Goal: Find specific page/section: Find specific page/section

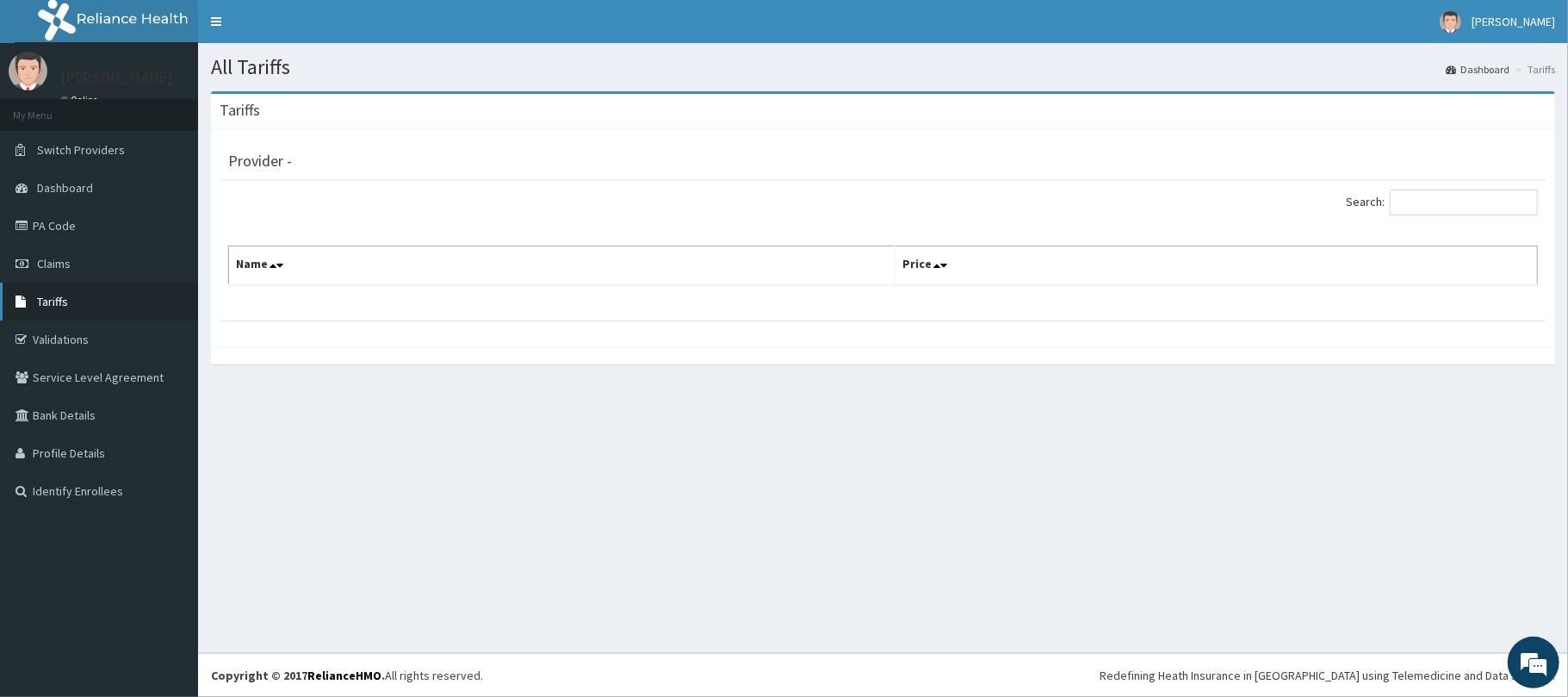
click at [77, 296] on link "Tariffs" at bounding box center [99, 301] width 198 height 38
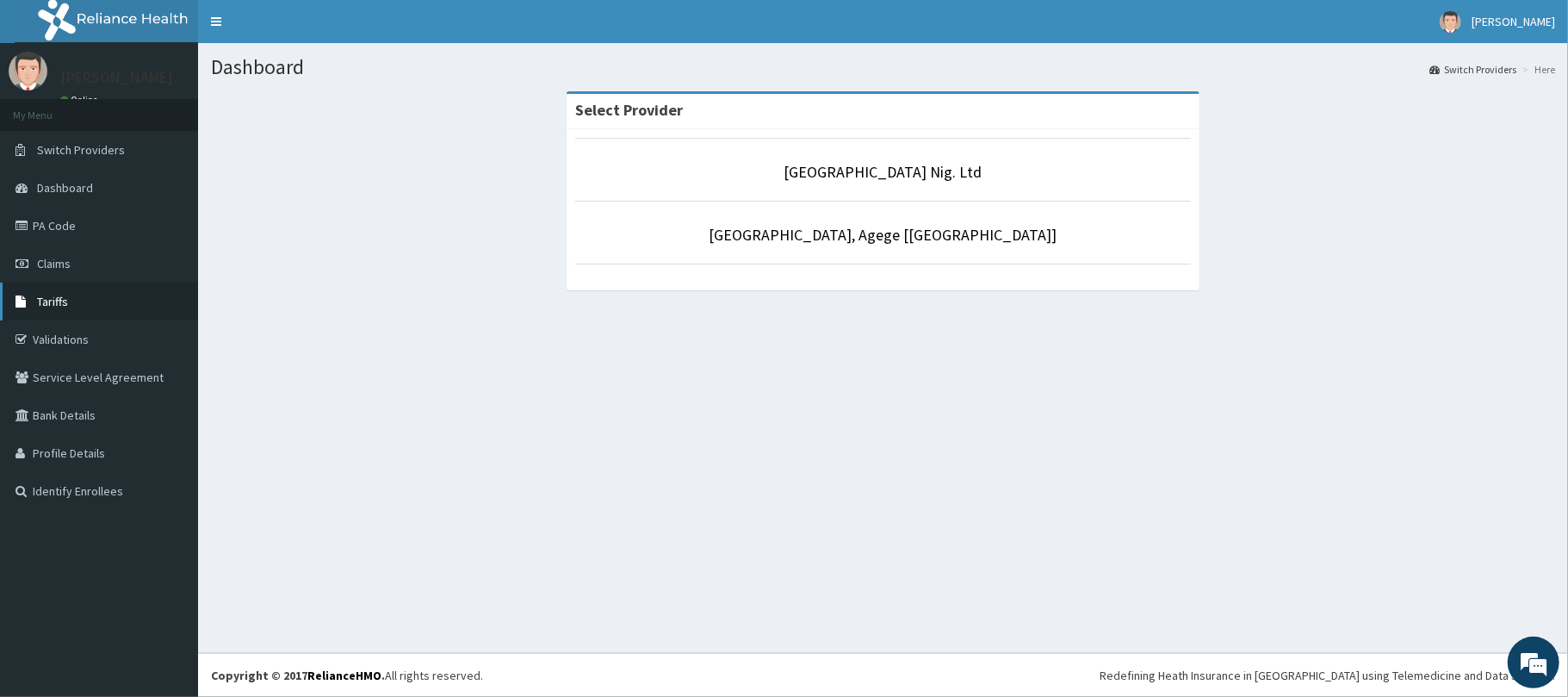
click at [88, 298] on link "Tariffs" at bounding box center [99, 301] width 198 height 38
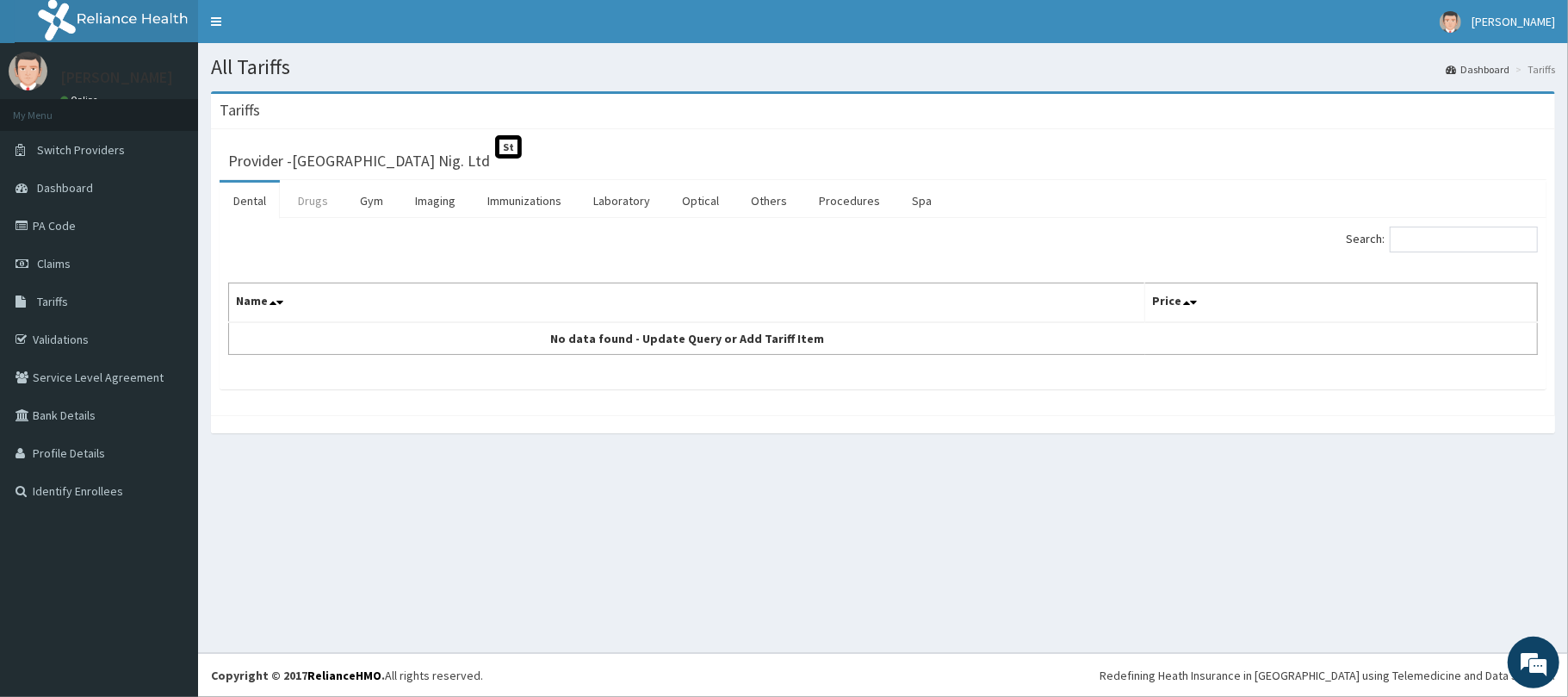
click at [317, 211] on link "Drugs" at bounding box center [313, 201] width 58 height 37
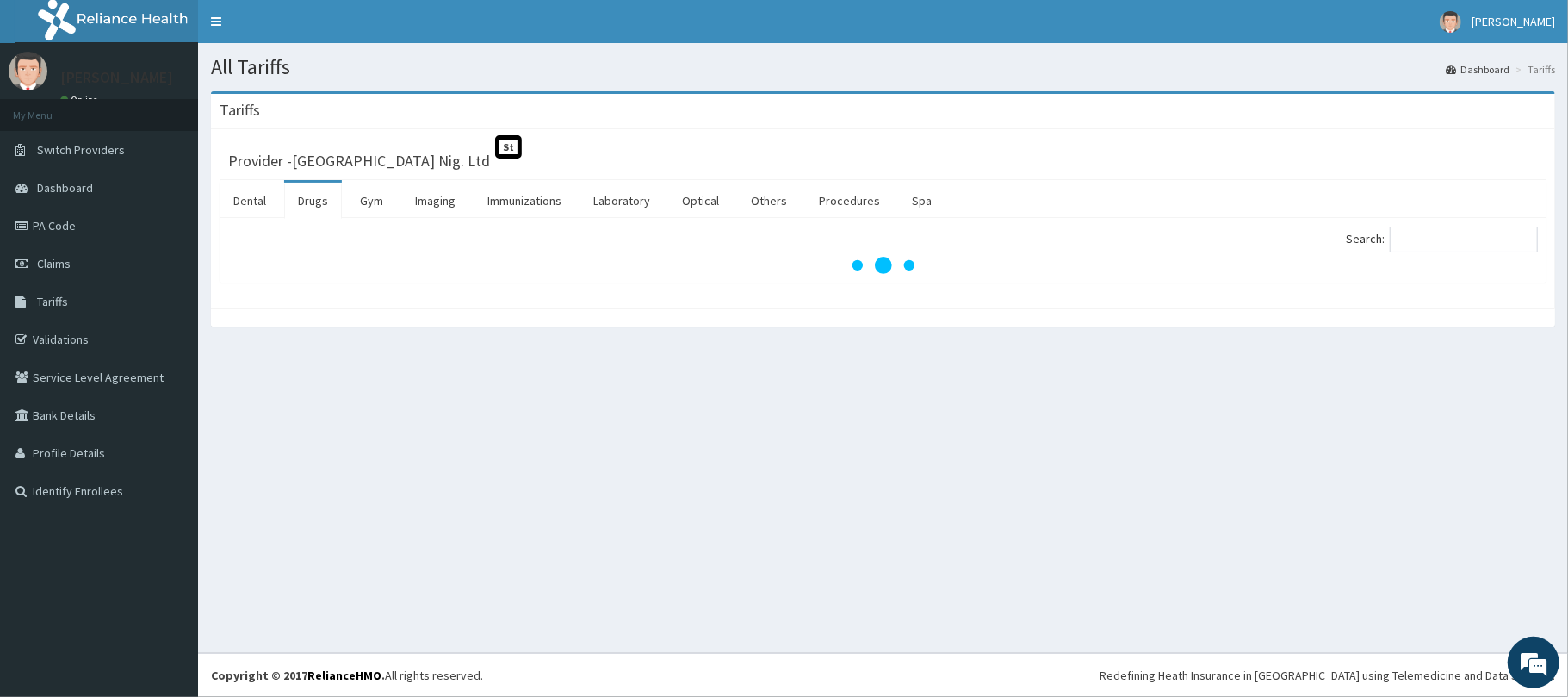
click at [317, 211] on link "Drugs" at bounding box center [313, 201] width 58 height 37
click at [866, 201] on link "Procedures" at bounding box center [850, 201] width 89 height 37
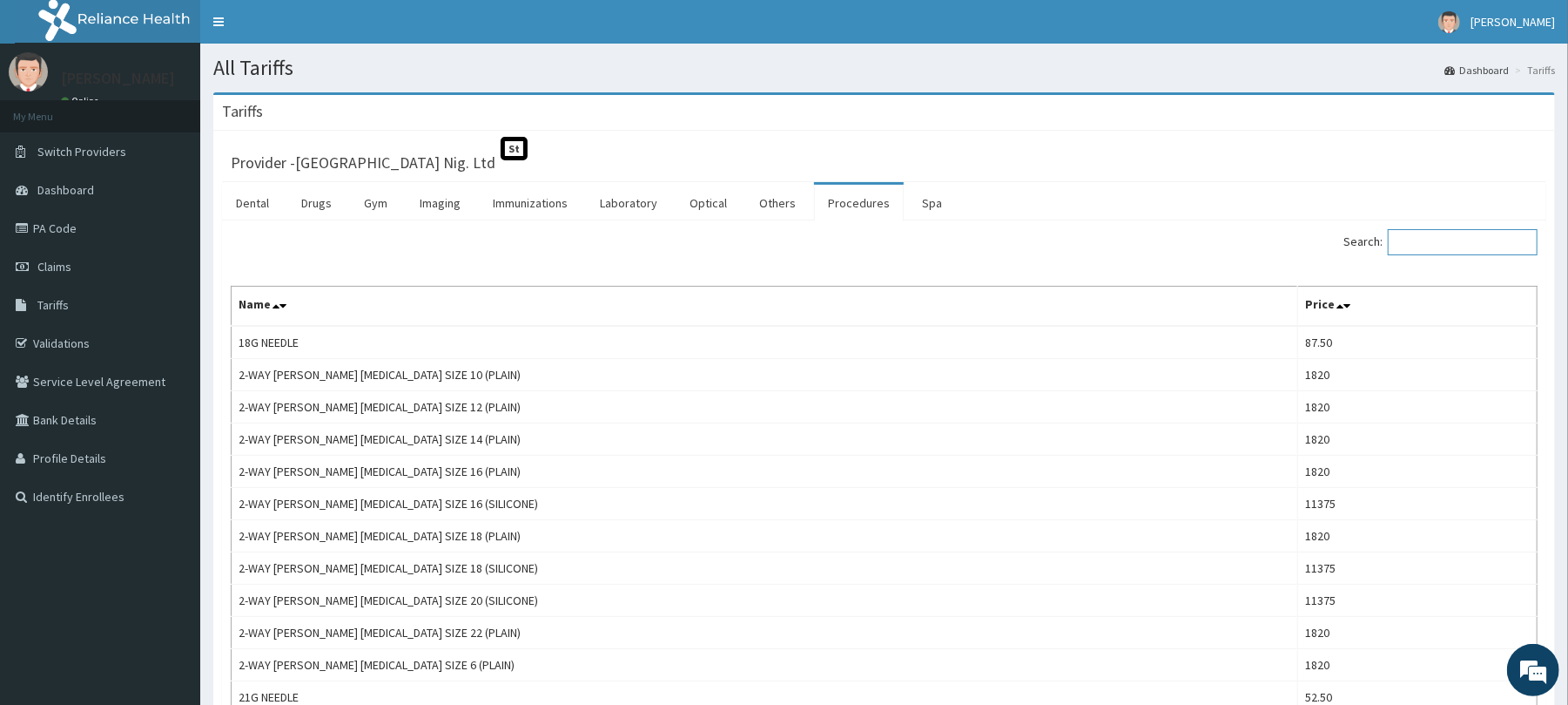
click at [1412, 242] on input "Search:" at bounding box center [1463, 242] width 150 height 26
paste input "[MEDICAL_DATA] - General [PERSON_NAME]"
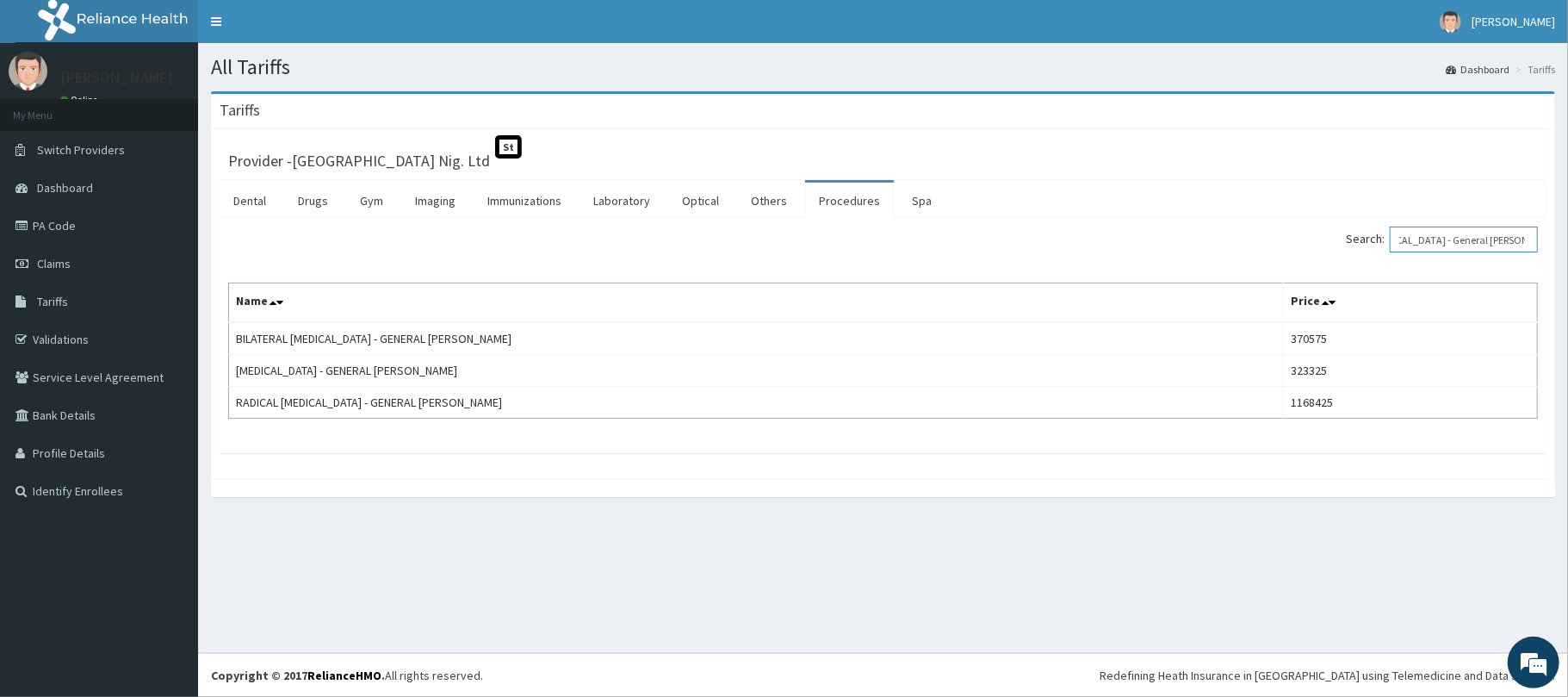
type input "[MEDICAL_DATA] - General [PERSON_NAME]"
click at [107, 232] on link "PA Code" at bounding box center [99, 226] width 198 height 38
